Goal: Task Accomplishment & Management: Manage account settings

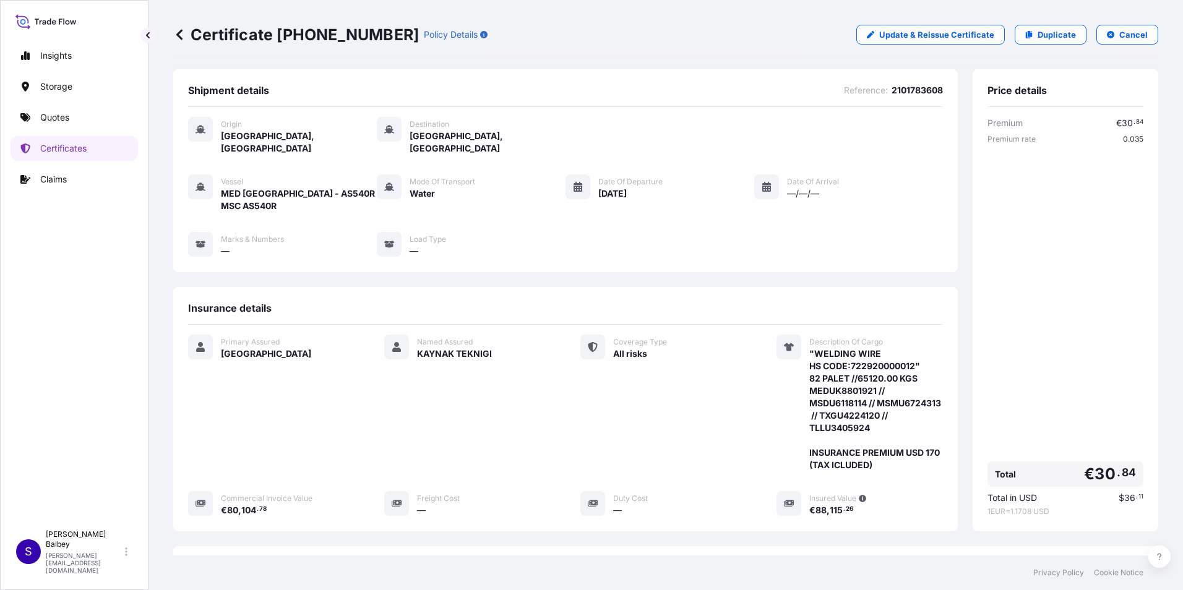
scroll to position [184, 0]
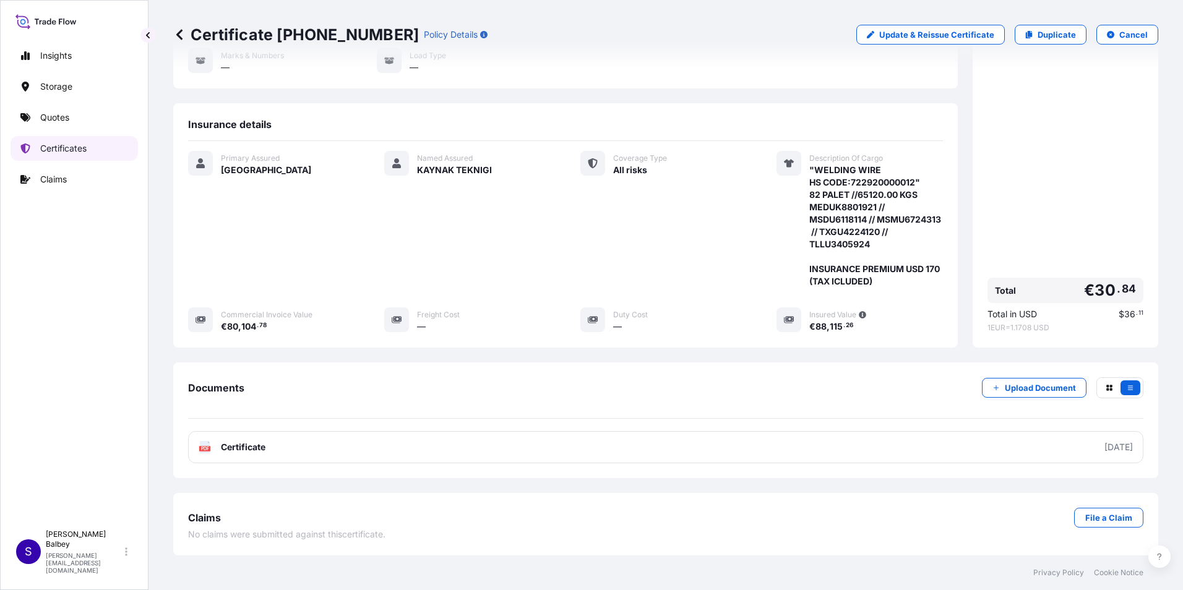
click at [67, 143] on p "Certificates" at bounding box center [63, 148] width 46 height 12
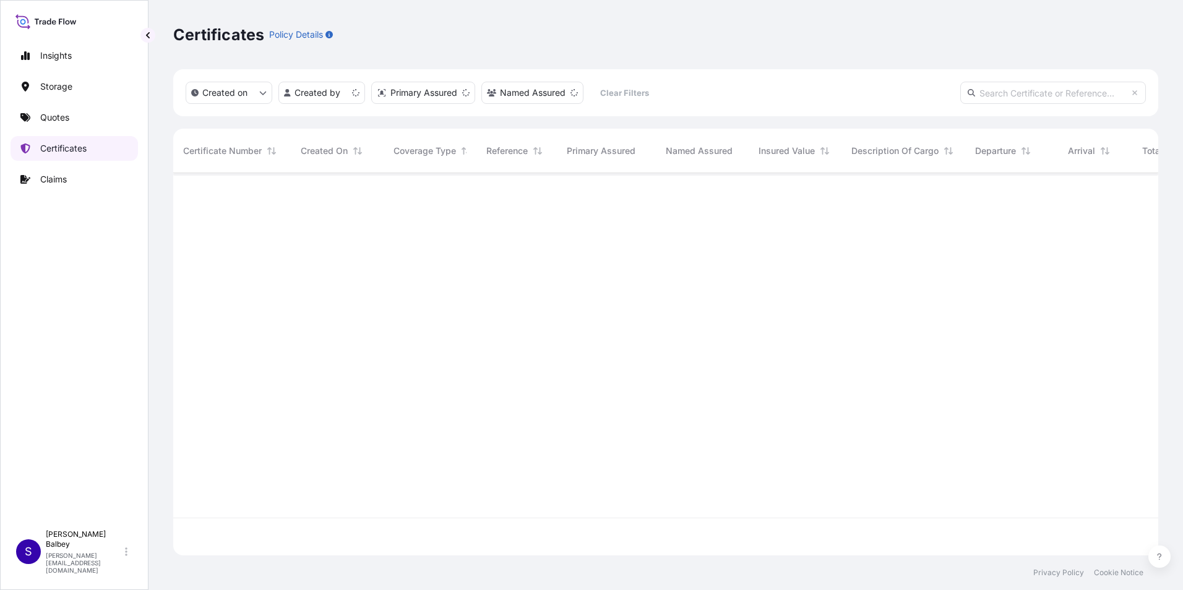
scroll to position [380, 975]
click at [1075, 94] on input "text" at bounding box center [1053, 93] width 186 height 22
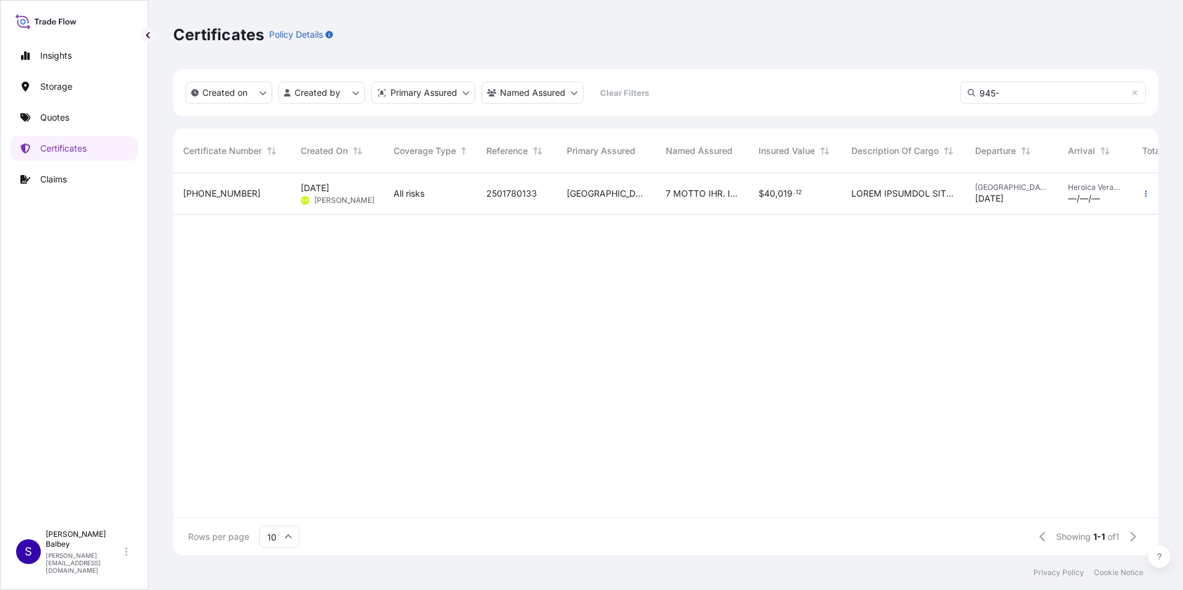
type input "945-"
click at [267, 193] on div "[PHONE_NUMBER]" at bounding box center [232, 193] width 98 height 12
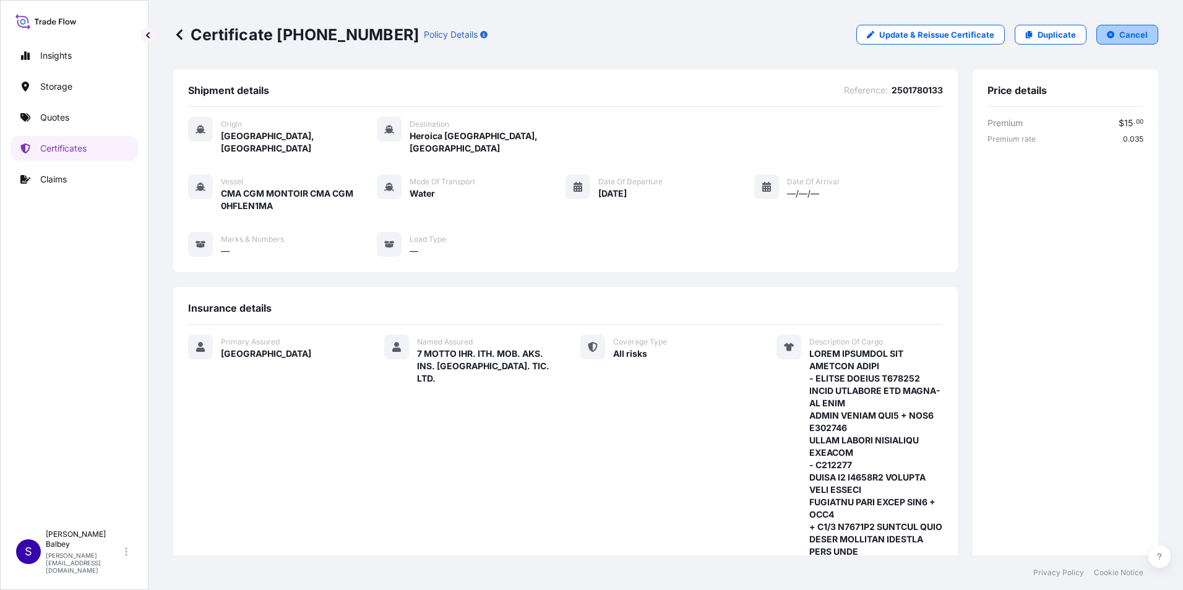
click at [1120, 38] on p "Cancel" at bounding box center [1133, 34] width 28 height 12
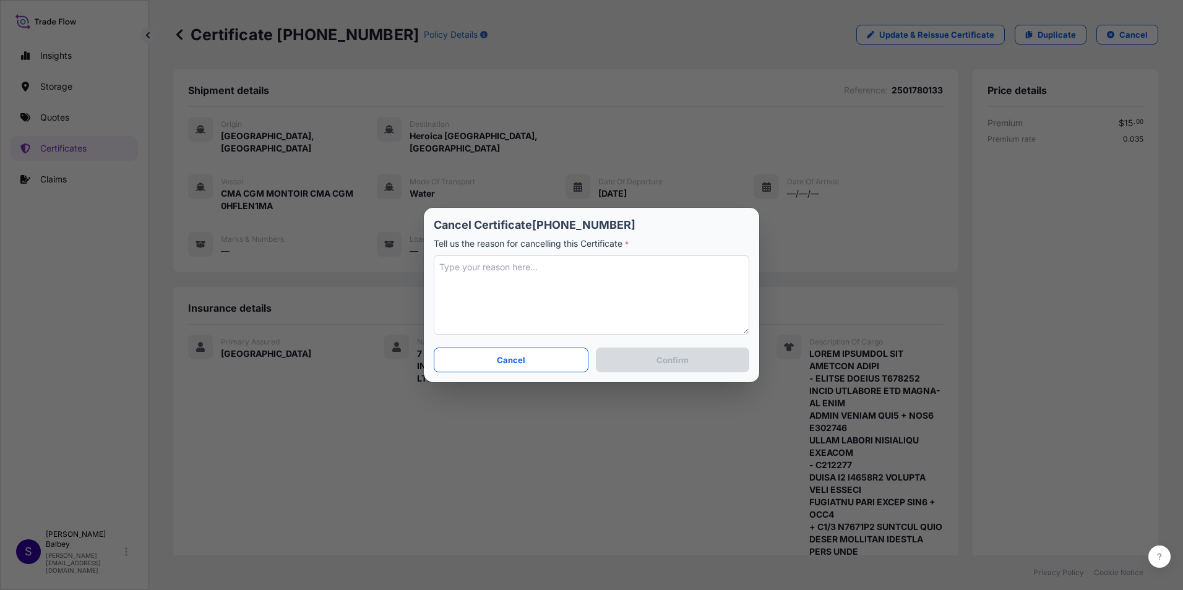
click at [520, 264] on textarea at bounding box center [591, 294] width 315 height 79
paste textarea "the cargo missed the ship due to a customs problem"
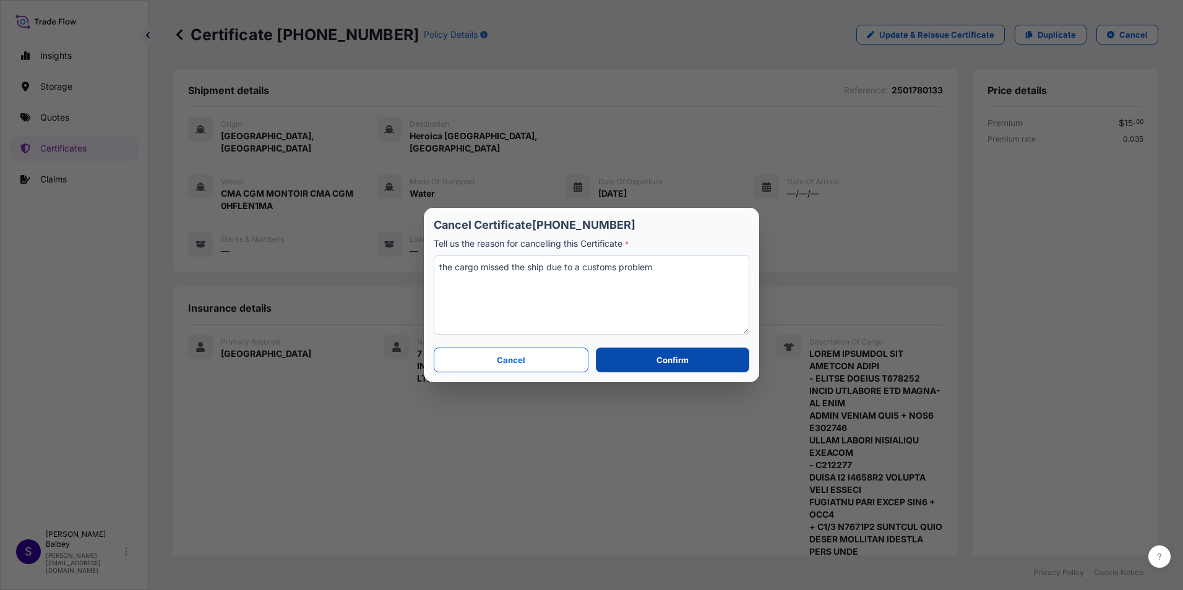
type textarea "the cargo missed the ship due to a customs problem"
click at [661, 358] on p "Confirm" at bounding box center [672, 360] width 32 height 12
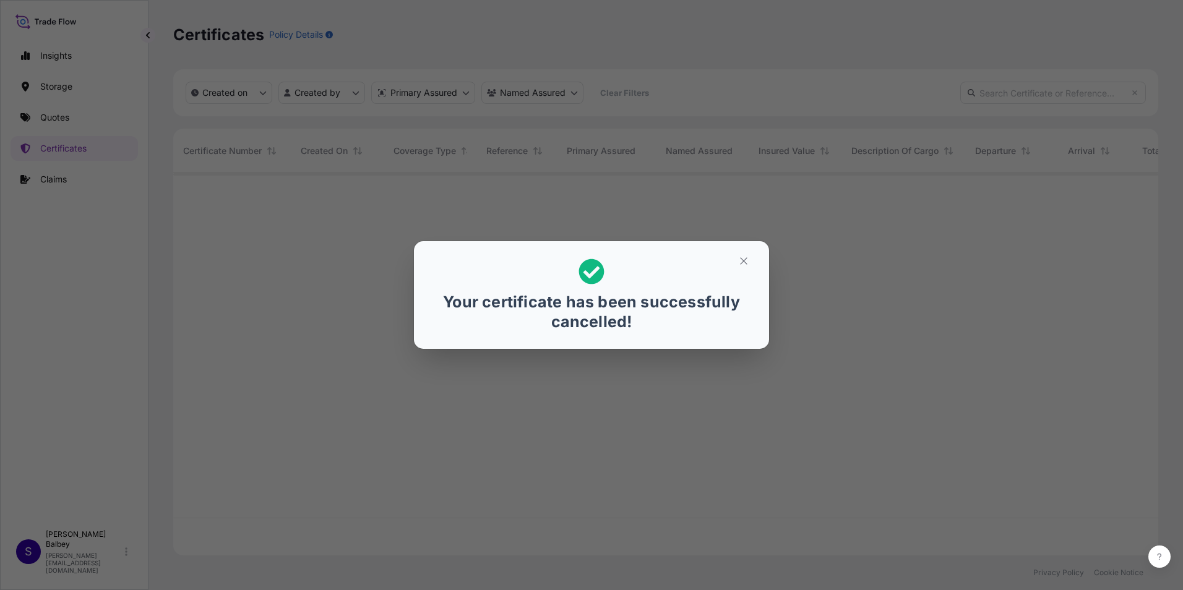
scroll to position [380, 975]
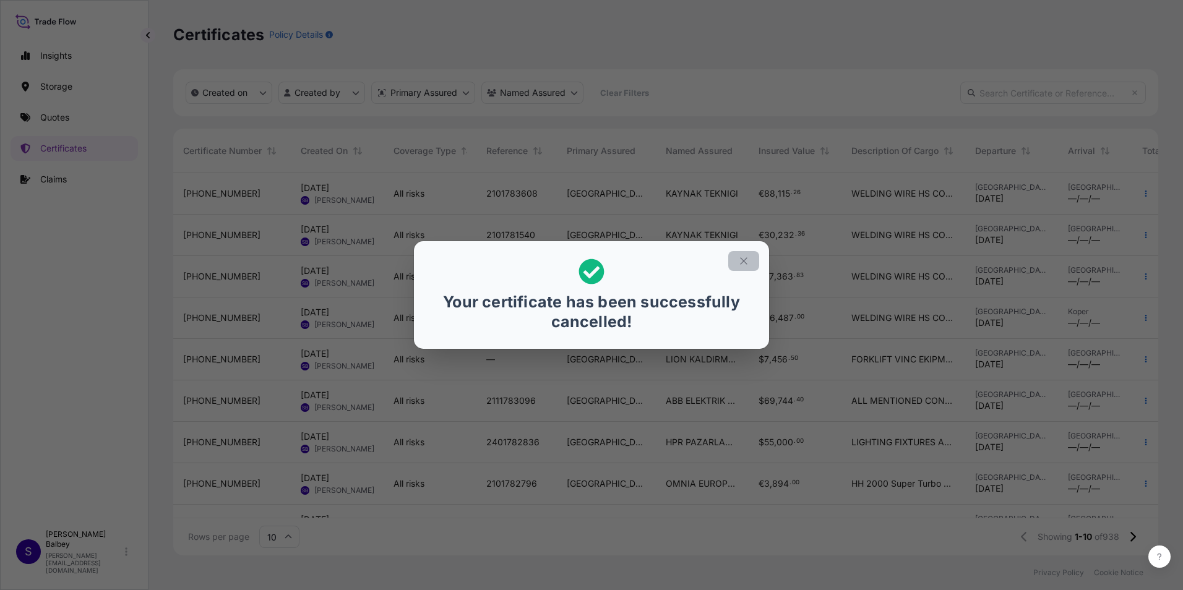
click at [739, 254] on button "button" at bounding box center [743, 261] width 31 height 20
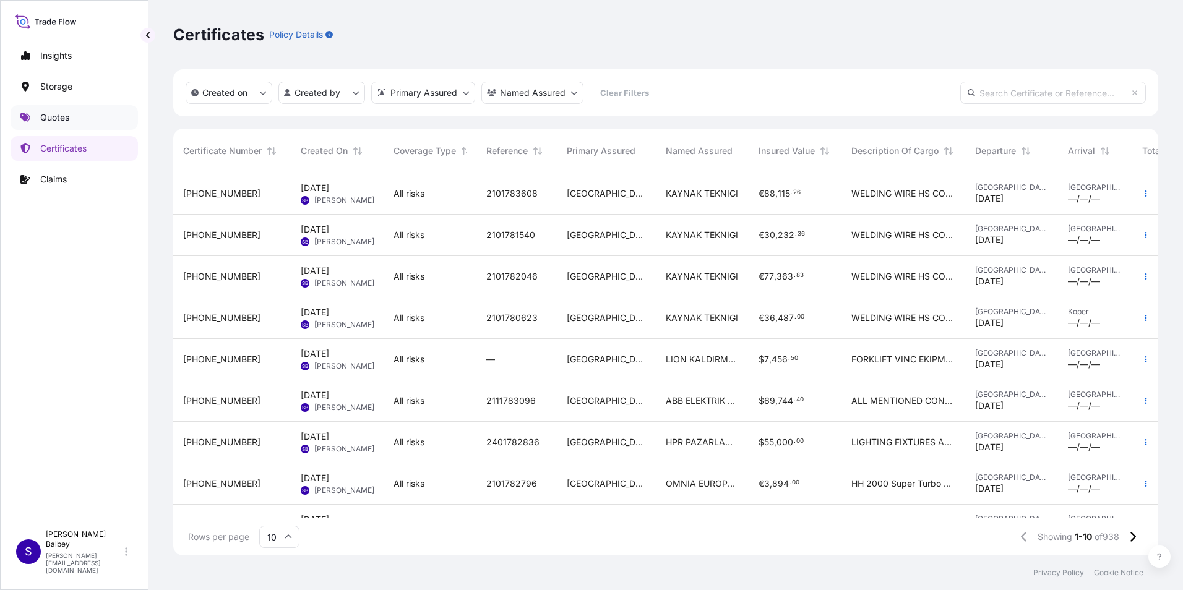
click at [69, 117] on p "Quotes" at bounding box center [54, 117] width 29 height 12
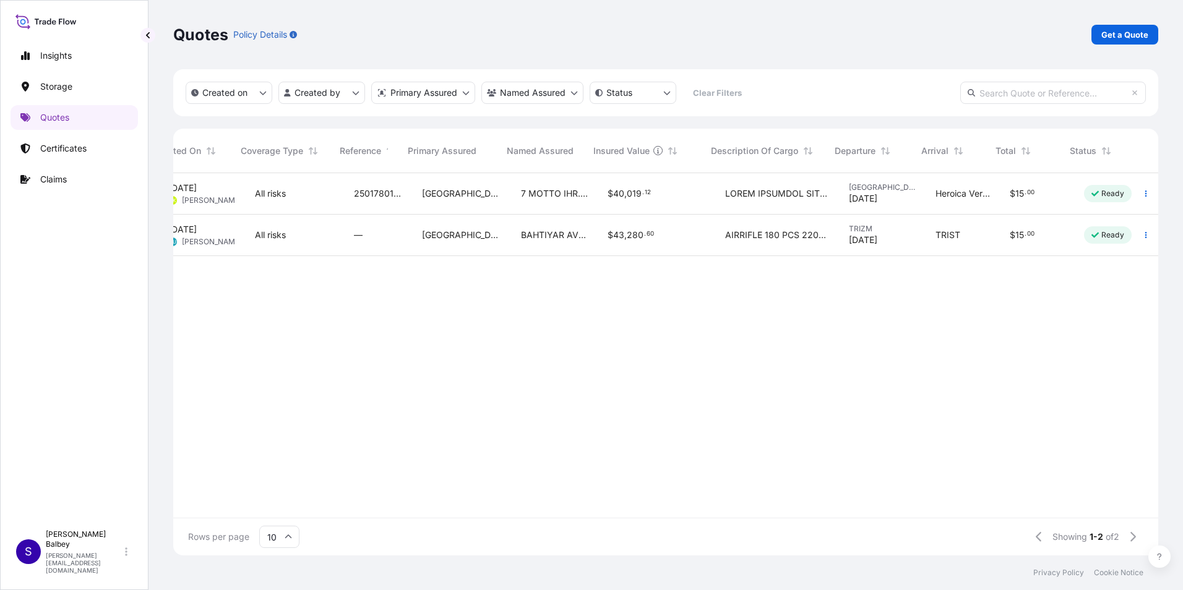
scroll to position [0, 116]
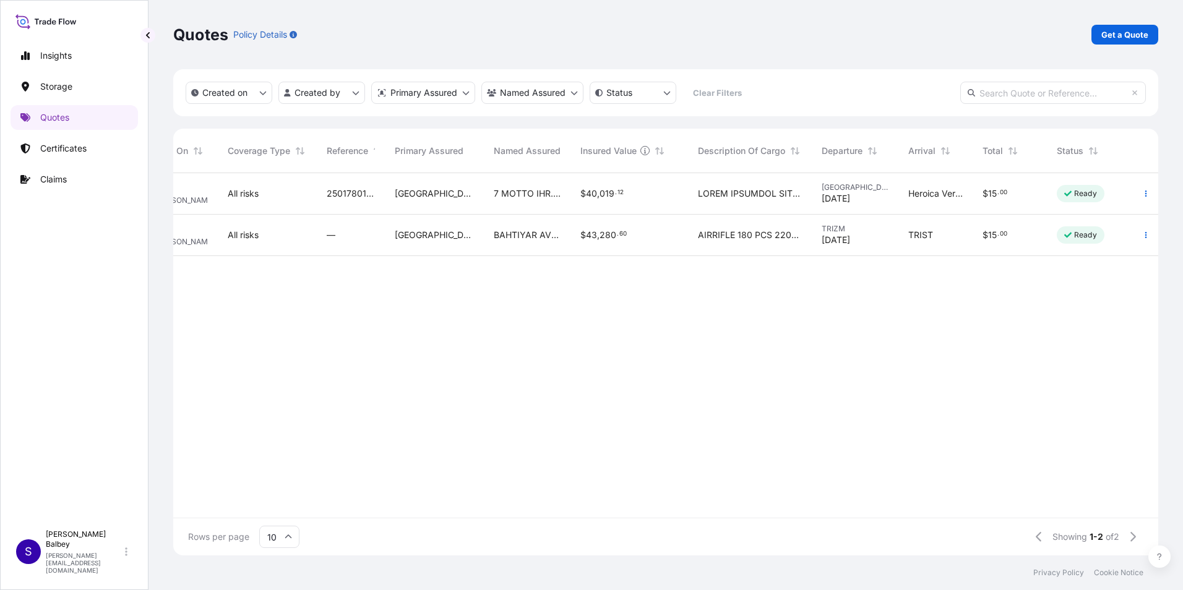
drag, startPoint x: 660, startPoint y: 506, endPoint x: 593, endPoint y: 510, distance: 66.9
click at [593, 510] on div "73101 [DATE] FK [PERSON_NAME] All risks 2501780133 [GEOGRAPHIC_DATA] 7 MOTTO IH…" at bounding box center [665, 345] width 985 height 345
drag, startPoint x: 630, startPoint y: 507, endPoint x: 590, endPoint y: 509, distance: 39.7
click at [590, 509] on div "73101 [DATE] FK [PERSON_NAME] All risks 2501780133 [GEOGRAPHIC_DATA] 7 MOTTO IH…" at bounding box center [665, 345] width 985 height 345
